Goal: Task Accomplishment & Management: Use online tool/utility

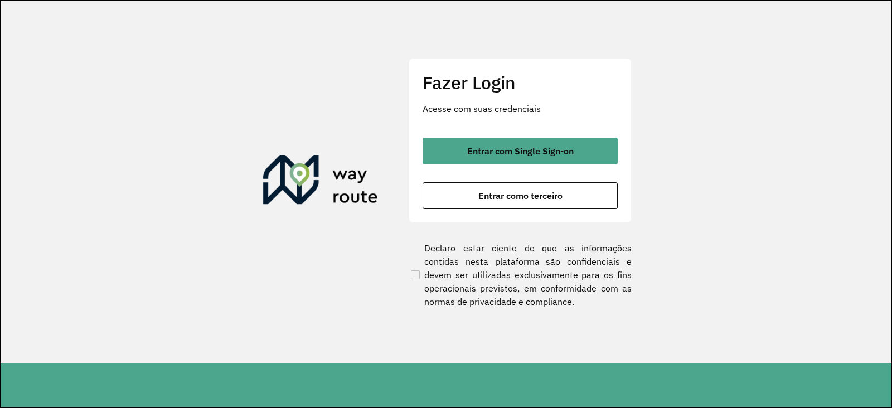
click at [612, 373] on footer at bounding box center [447, 385] width 892 height 45
click at [598, 369] on footer at bounding box center [447, 385] width 892 height 45
click at [599, 377] on footer at bounding box center [447, 385] width 892 height 45
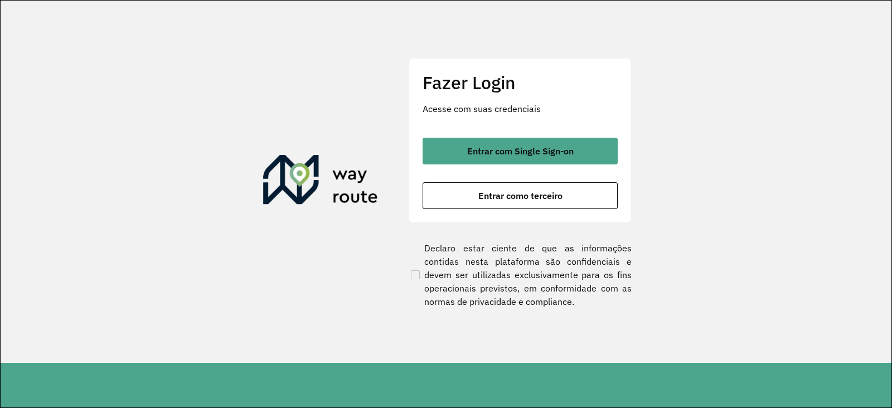
click at [599, 377] on footer at bounding box center [447, 385] width 892 height 45
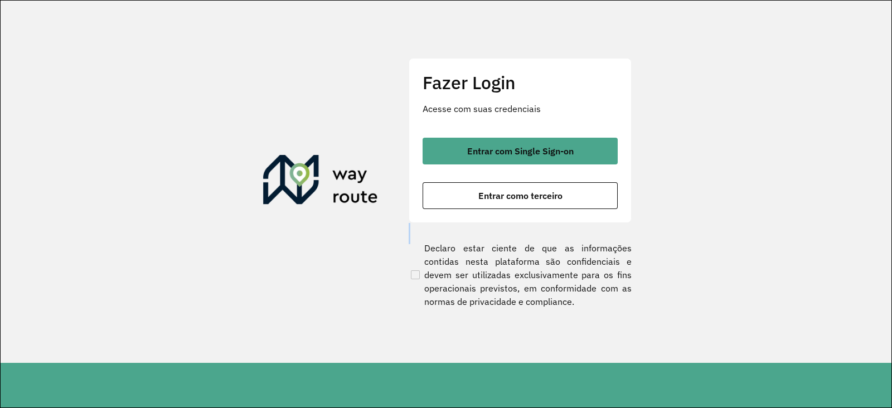
click at [599, 377] on footer at bounding box center [447, 385] width 892 height 45
click at [603, 381] on footer at bounding box center [447, 385] width 892 height 45
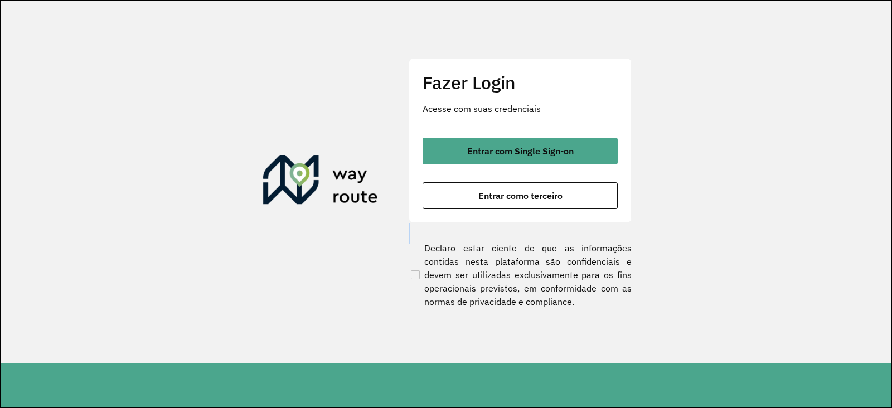
click at [594, 384] on footer at bounding box center [447, 385] width 892 height 45
click at [597, 384] on footer at bounding box center [447, 385] width 892 height 45
drag, startPoint x: 597, startPoint y: 384, endPoint x: 591, endPoint y: 380, distance: 7.0
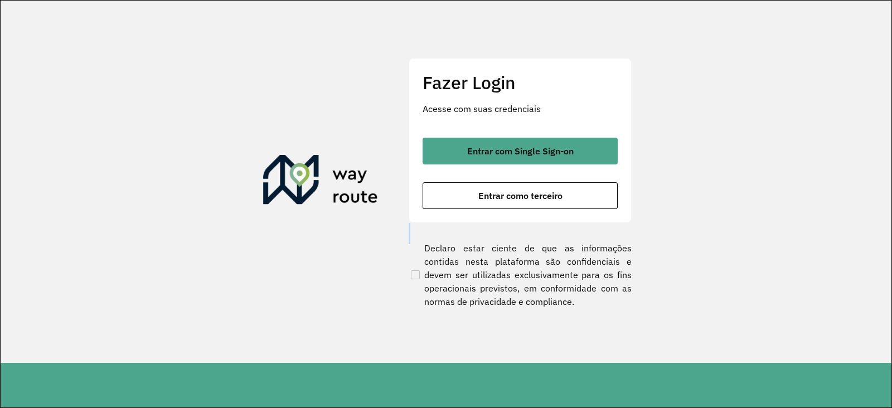
click at [591, 380] on footer at bounding box center [447, 385] width 892 height 45
click at [590, 380] on footer at bounding box center [447, 385] width 892 height 45
click at [587, 391] on footer at bounding box center [447, 385] width 892 height 45
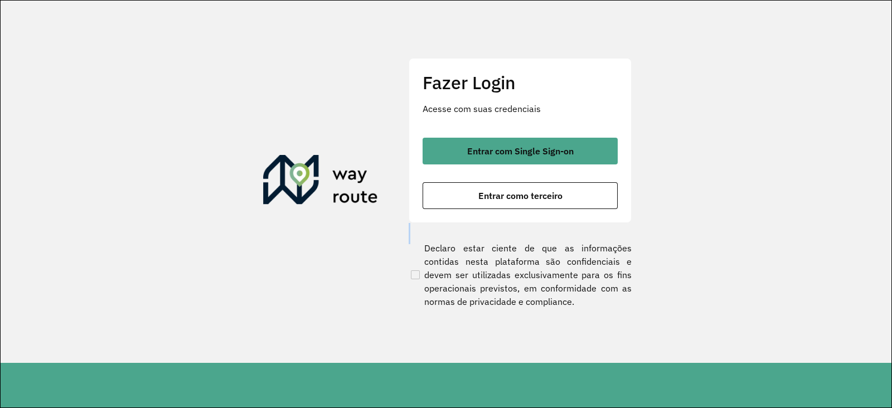
click at [587, 391] on footer at bounding box center [447, 385] width 892 height 45
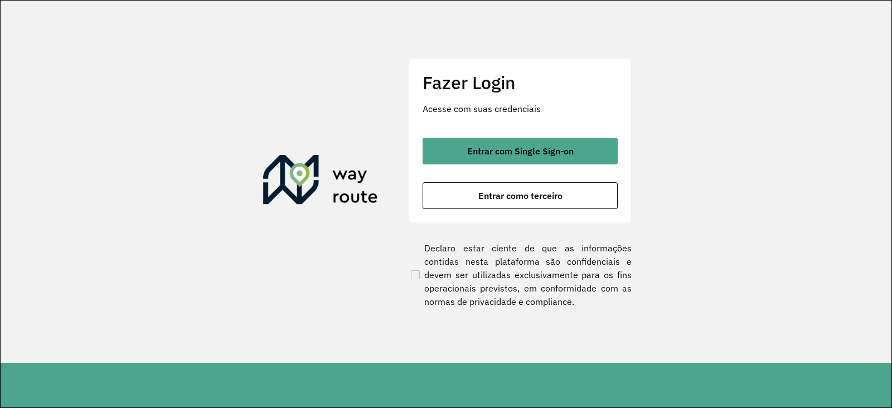
click at [587, 391] on footer at bounding box center [447, 385] width 892 height 45
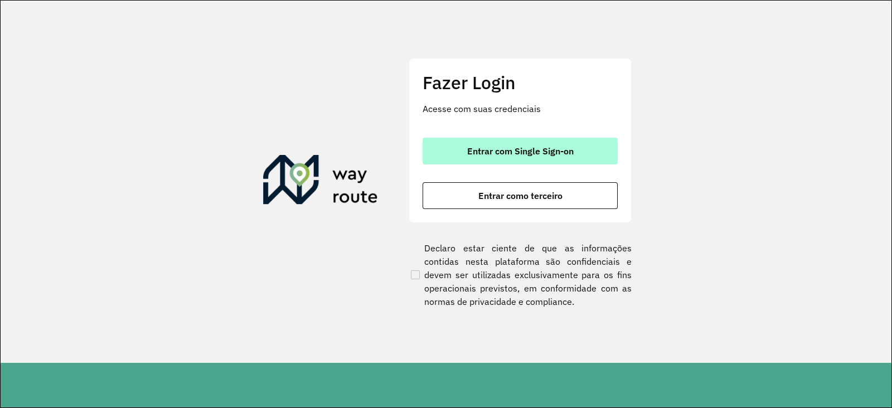
click at [546, 159] on button "Entrar com Single Sign-on" at bounding box center [520, 151] width 195 height 27
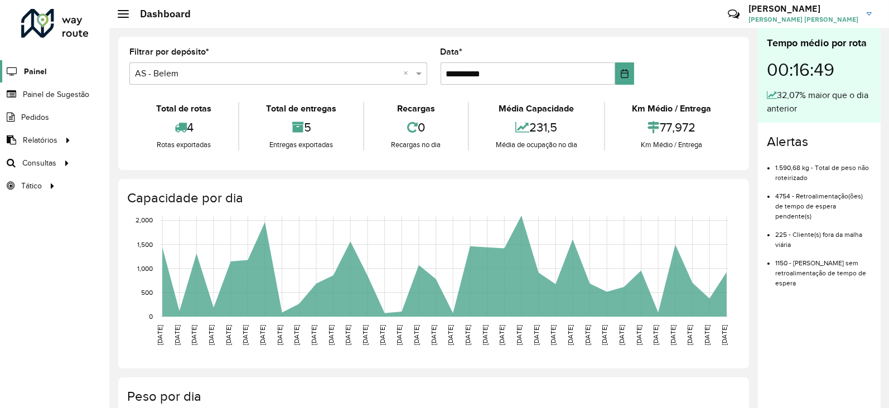
click at [35, 79] on link "Painel" at bounding box center [23, 71] width 47 height 22
click at [64, 96] on span "Painel de Sugestão" at bounding box center [58, 95] width 70 height 12
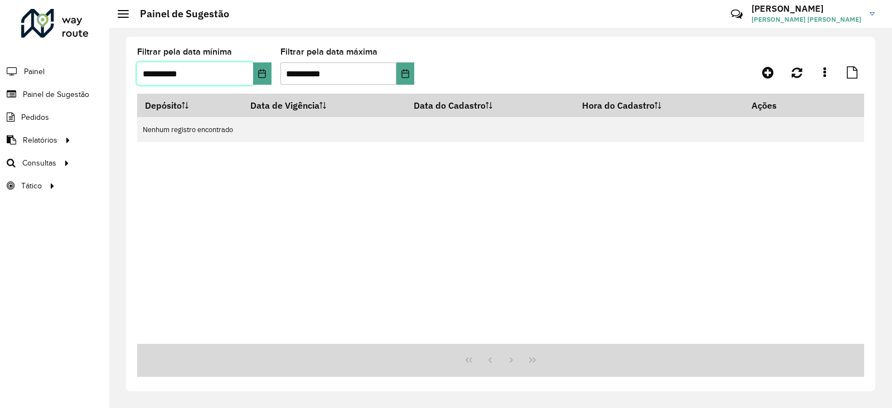
click at [148, 71] on input "**********" at bounding box center [195, 73] width 116 height 22
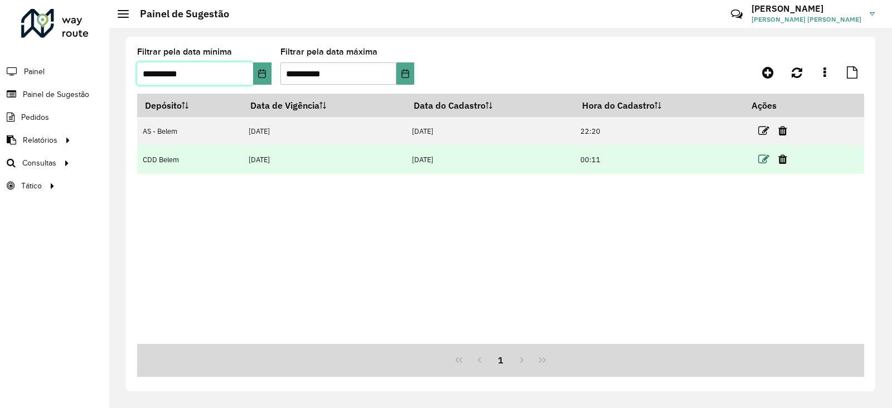
type input "**********"
click at [766, 159] on icon at bounding box center [763, 159] width 11 height 11
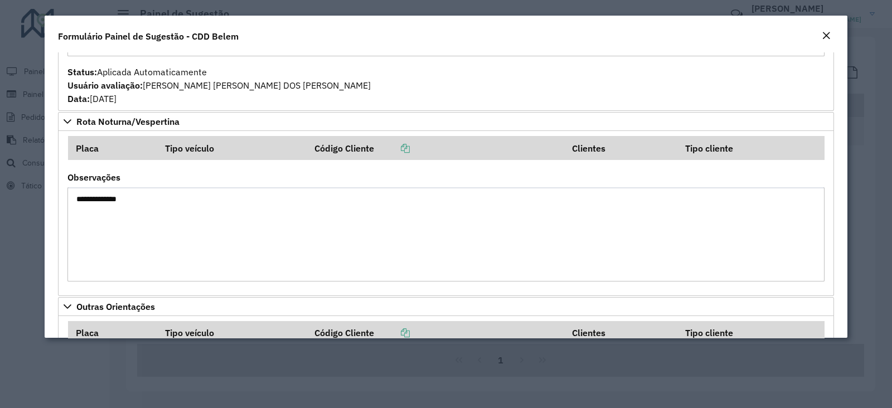
scroll to position [2263, 0]
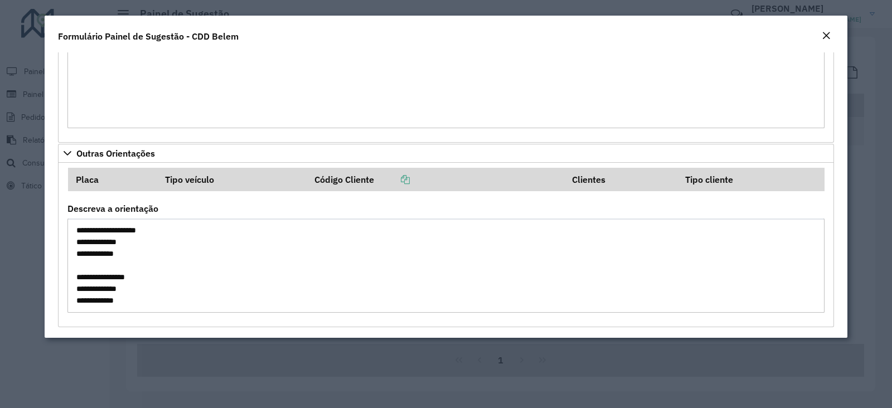
click at [236, 292] on textarea "**********" at bounding box center [445, 266] width 757 height 94
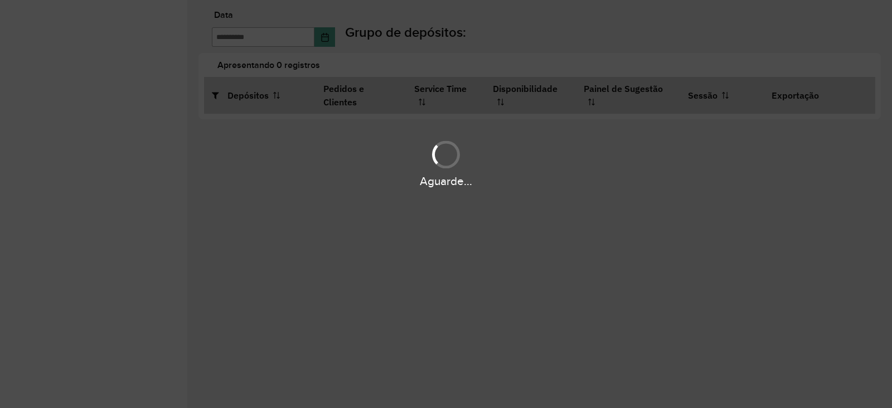
type input "**********"
